Goal: Transaction & Acquisition: Purchase product/service

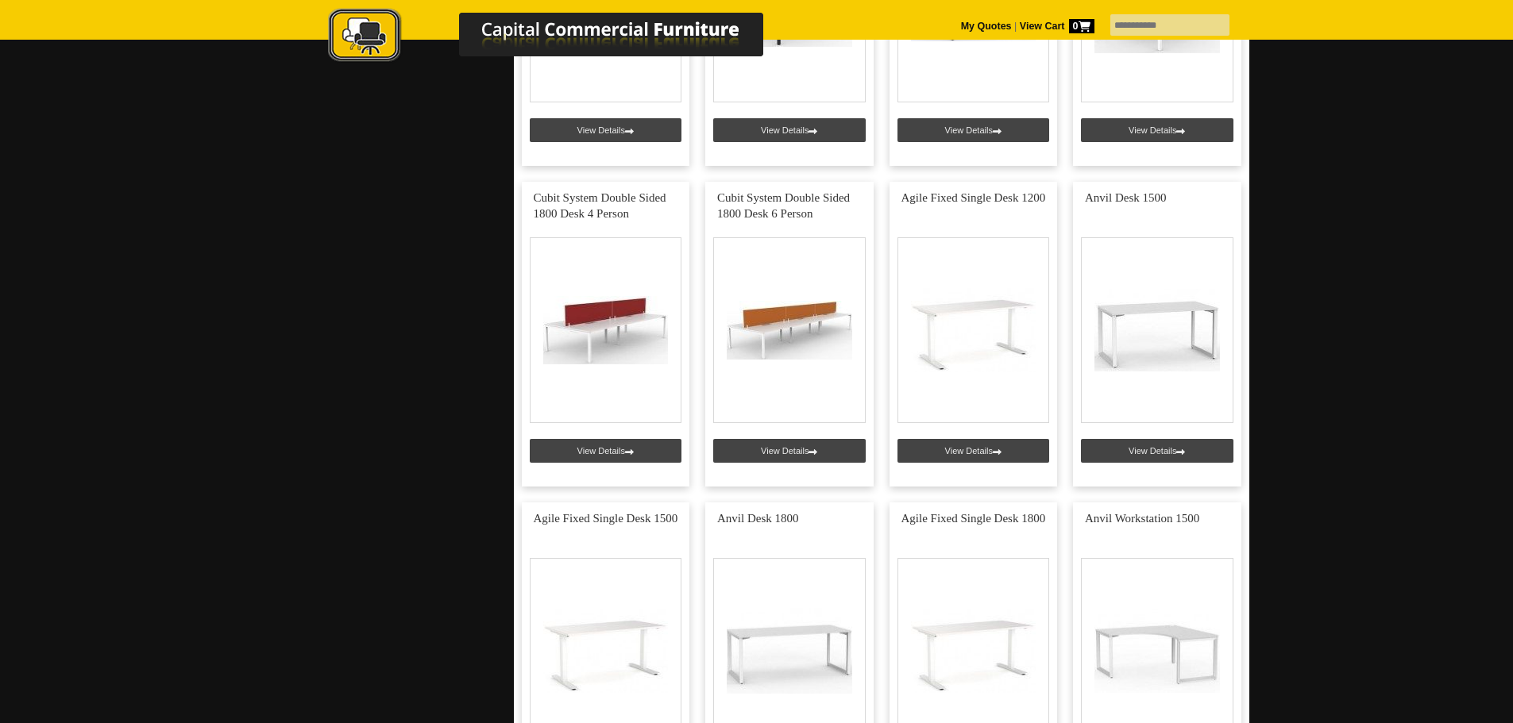
scroll to position [4049, 0]
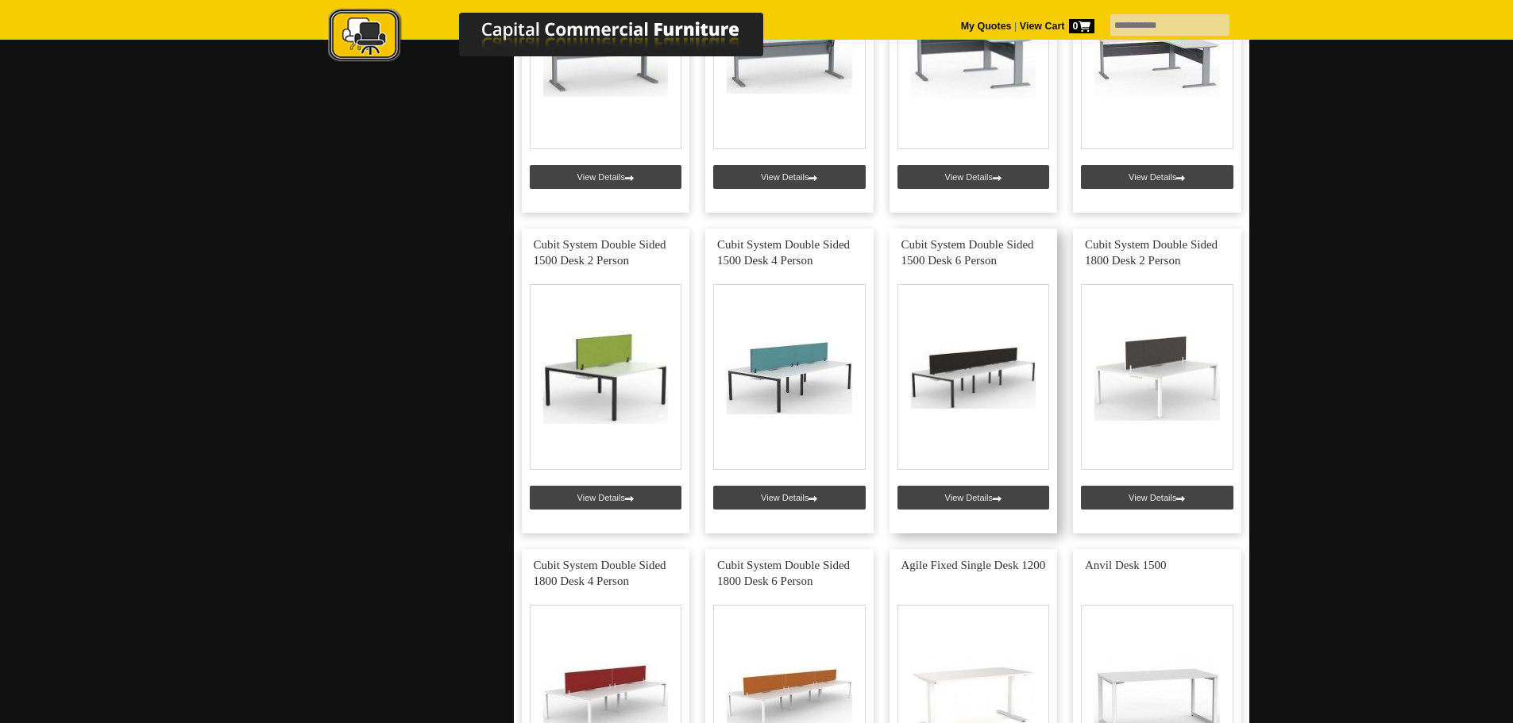
click at [974, 358] on link at bounding box center [973, 381] width 168 height 305
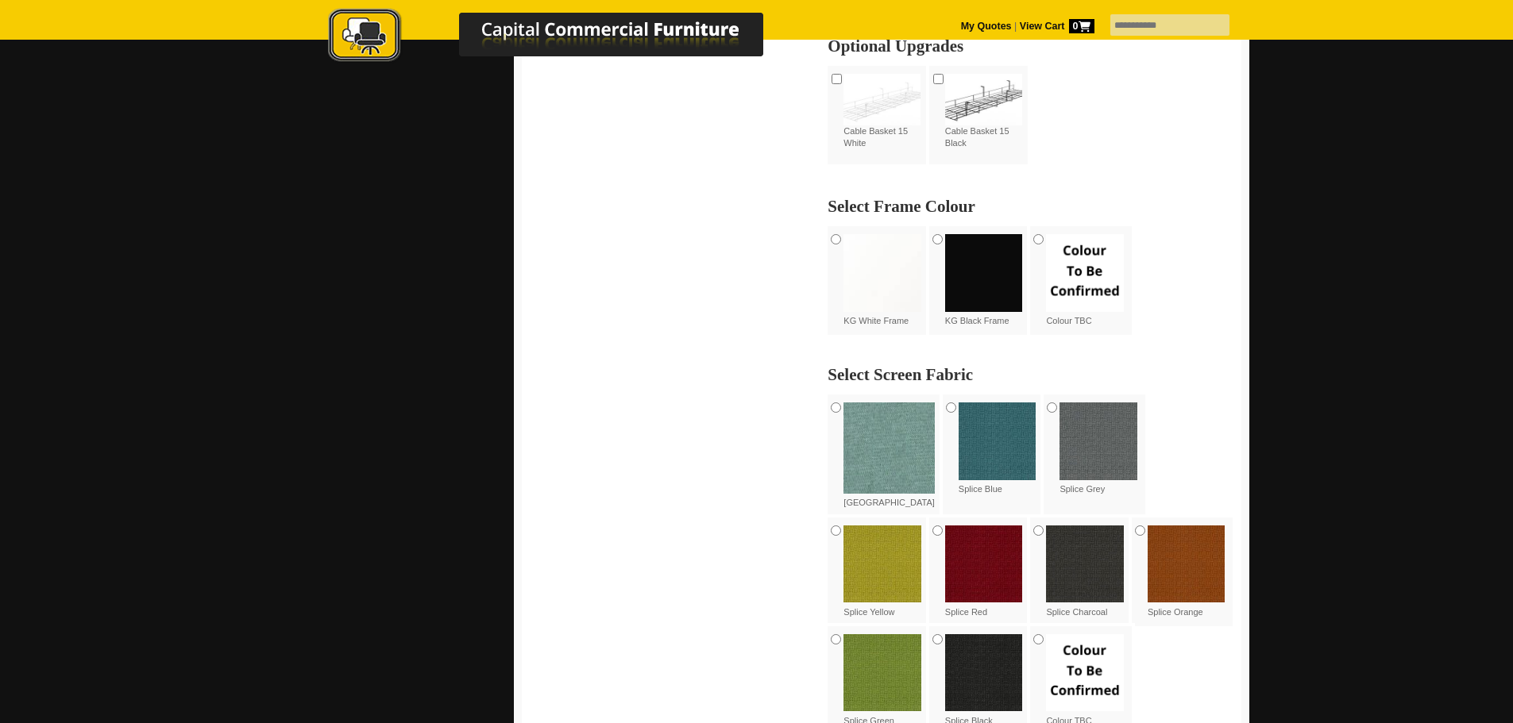
scroll to position [953, 0]
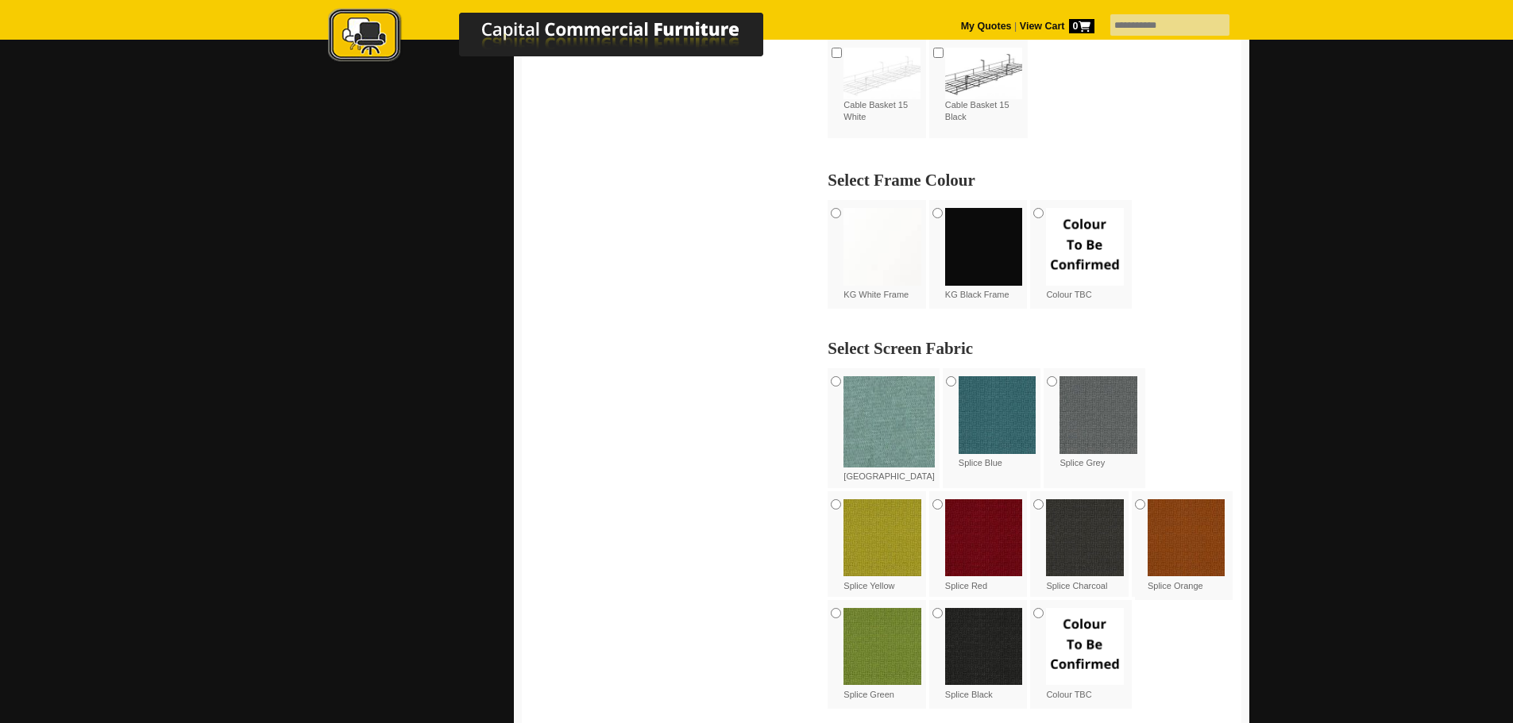
click at [858, 246] on img at bounding box center [882, 247] width 78 height 78
click at [1090, 431] on img at bounding box center [1098, 415] width 78 height 78
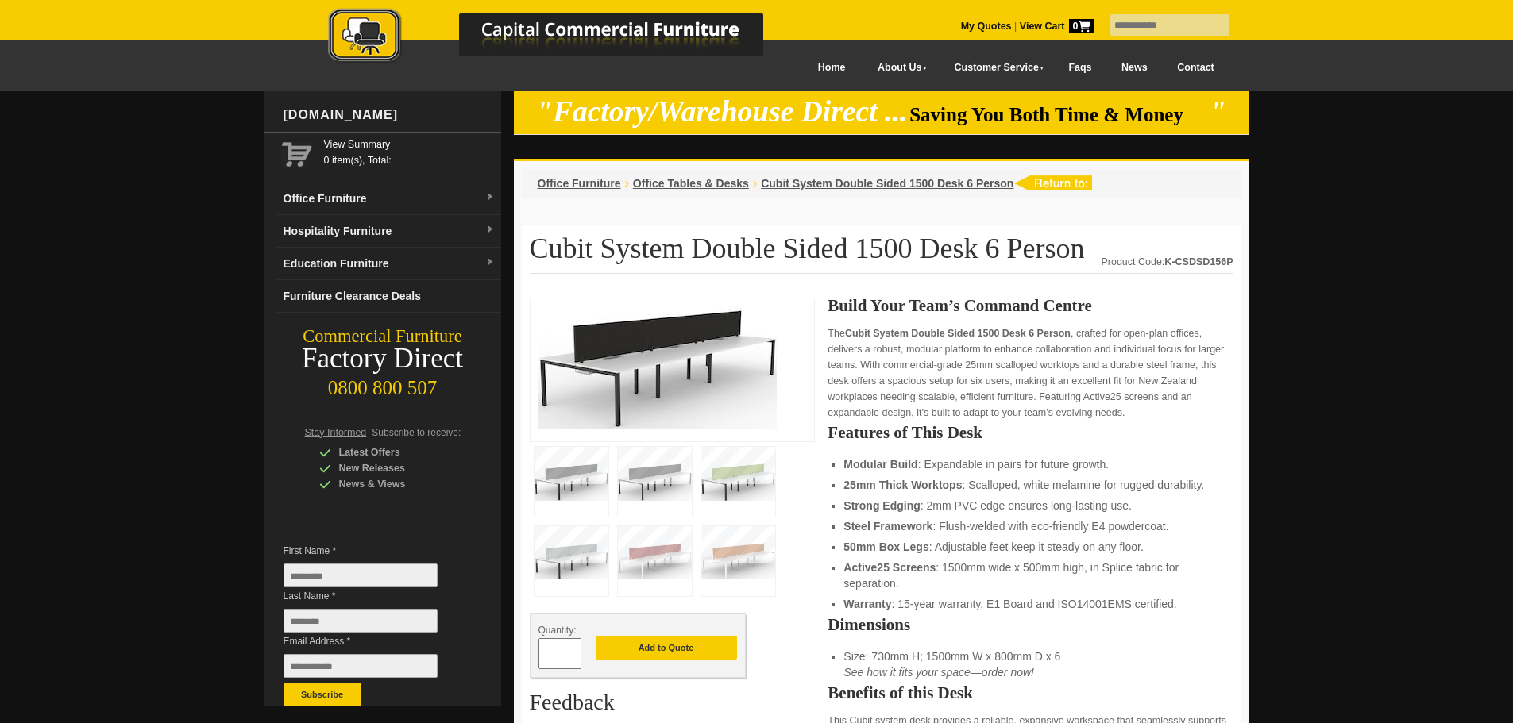
scroll to position [79, 0]
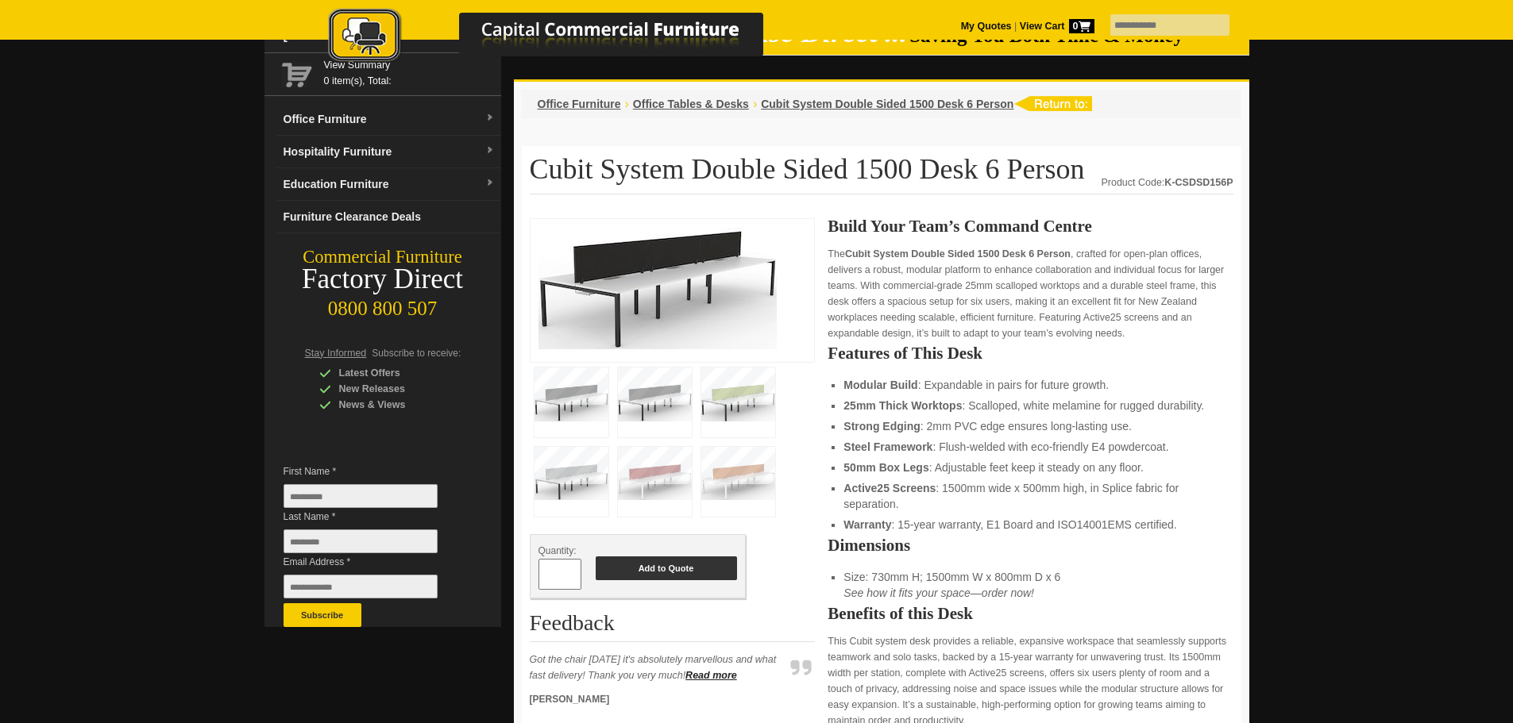
click at [697, 564] on button "Add to Quote" at bounding box center [666, 569] width 141 height 24
